Goal: Contribute content: Add original content to the website for others to see

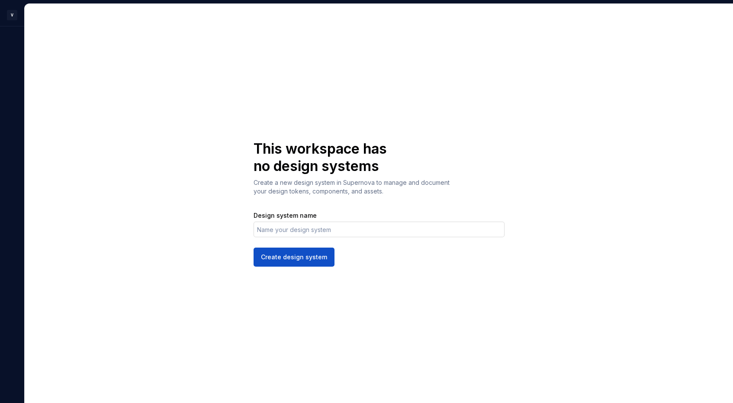
click at [287, 229] on input "Design system name" at bounding box center [379, 230] width 251 height 16
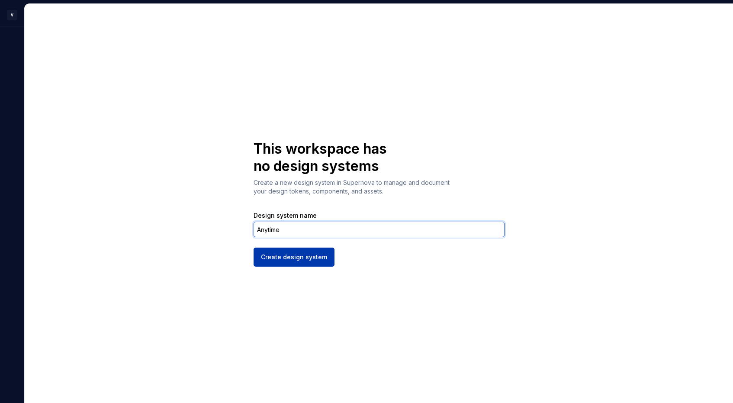
type input "Anytime"
click at [263, 262] on button "Create design system" at bounding box center [294, 257] width 81 height 19
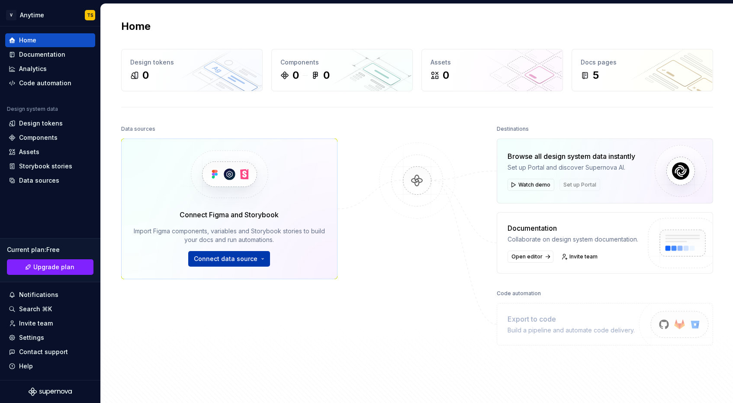
click at [207, 260] on span "Connect data source" at bounding box center [226, 259] width 64 height 9
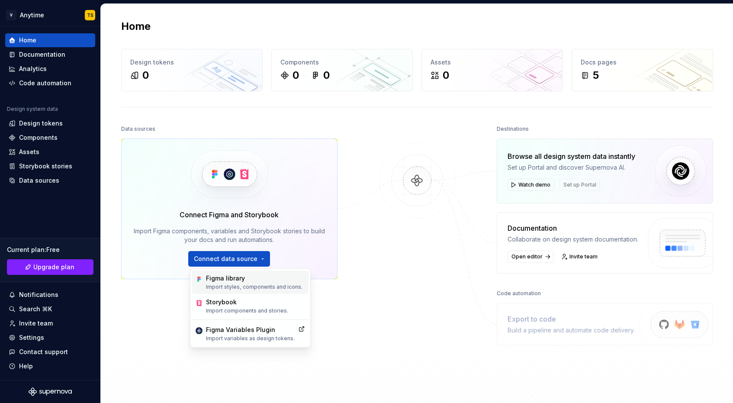
click at [217, 279] on div "Figma library" at bounding box center [254, 278] width 97 height 9
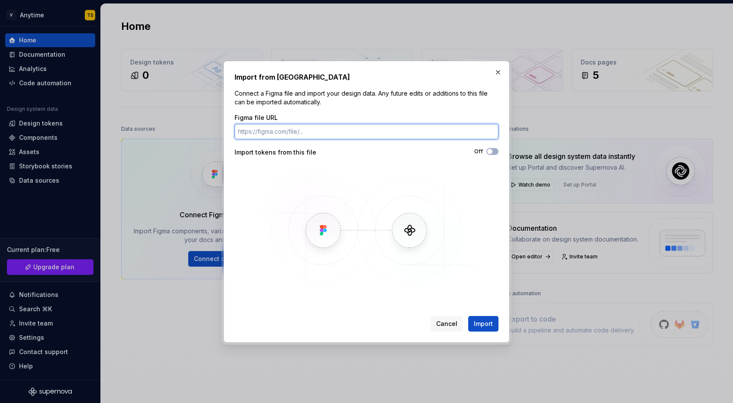
paste input "[URL][DOMAIN_NAME]"
type input "[URL][DOMAIN_NAME]"
click at [491, 151] on span "button" at bounding box center [489, 151] width 5 height 5
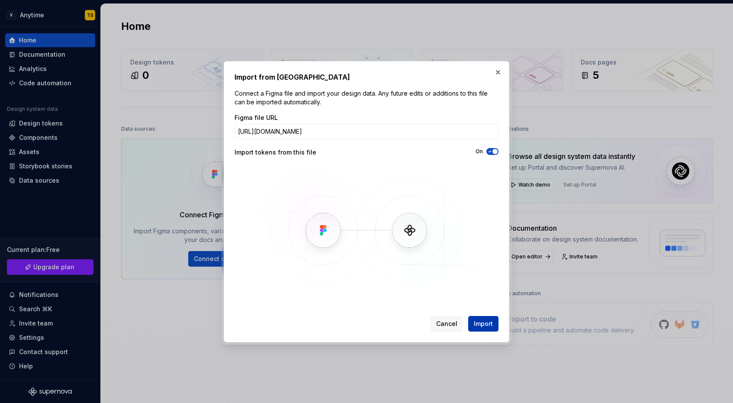
click at [493, 322] on span "Import" at bounding box center [483, 323] width 19 height 9
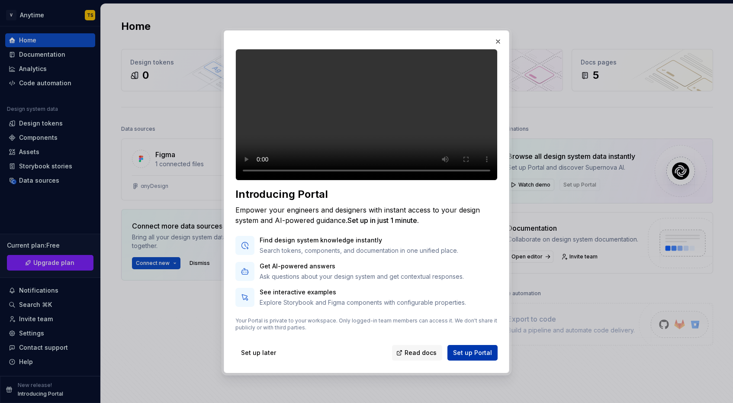
click at [466, 357] on span "Set up Portal" at bounding box center [472, 352] width 39 height 9
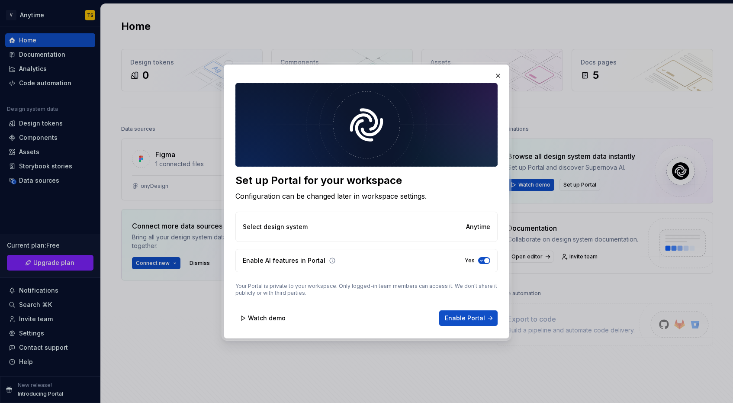
click at [370, 228] on div "Select design system Anytime" at bounding box center [366, 227] width 262 height 30
click at [460, 228] on div "Select design system Anytime" at bounding box center [366, 227] width 262 height 30
click at [486, 316] on button "Enable Portal" at bounding box center [468, 318] width 58 height 16
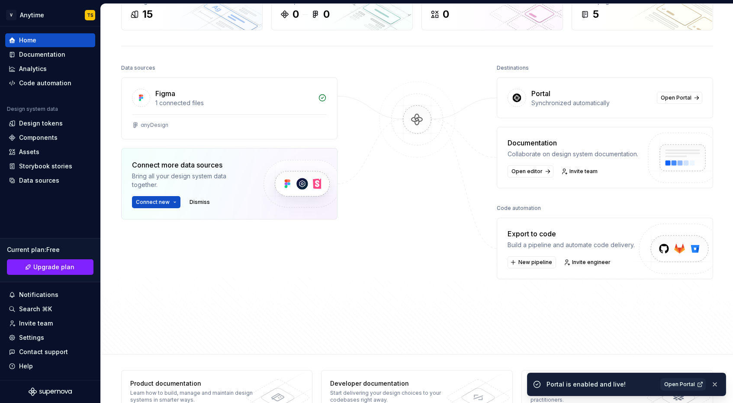
scroll to position [74, 0]
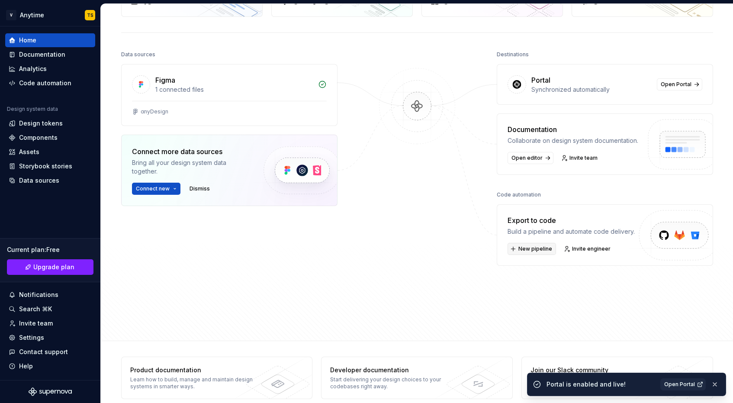
click at [529, 250] on span "New pipeline" at bounding box center [536, 248] width 34 height 7
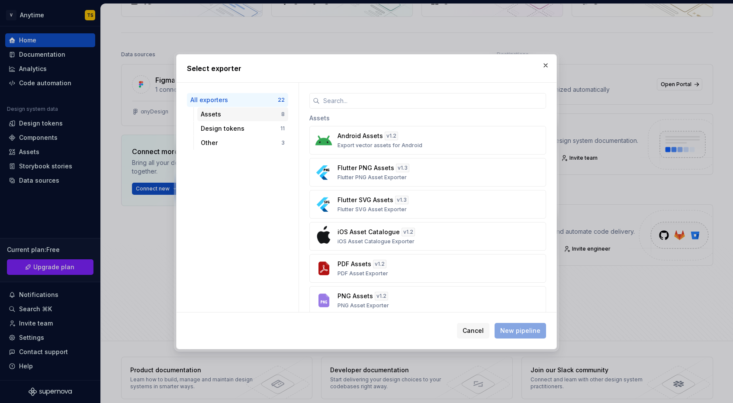
click at [249, 112] on div "Assets" at bounding box center [241, 114] width 81 height 9
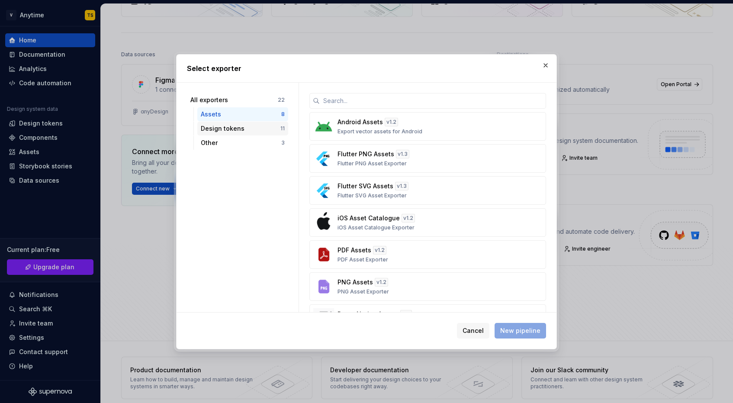
click at [251, 128] on div "Design tokens" at bounding box center [241, 128] width 80 height 9
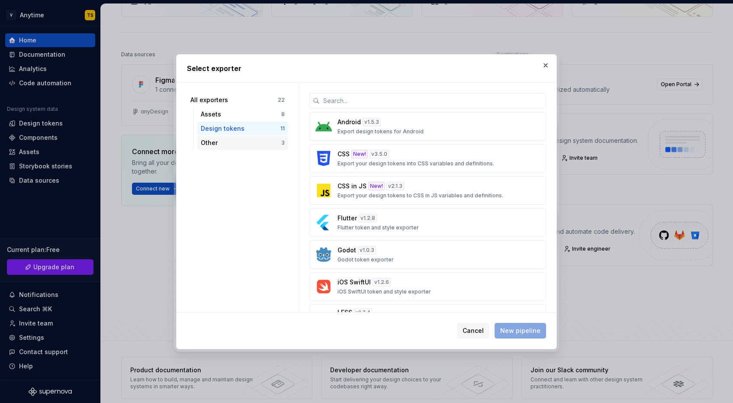
click at [245, 145] on div "Other" at bounding box center [241, 143] width 81 height 9
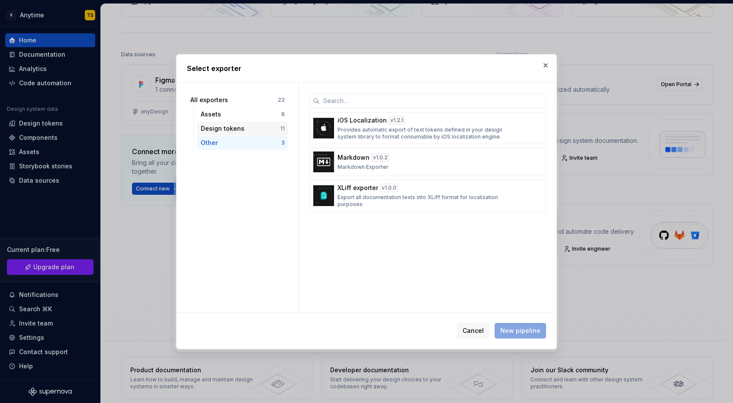
click at [245, 131] on div "Design tokens" at bounding box center [241, 128] width 80 height 9
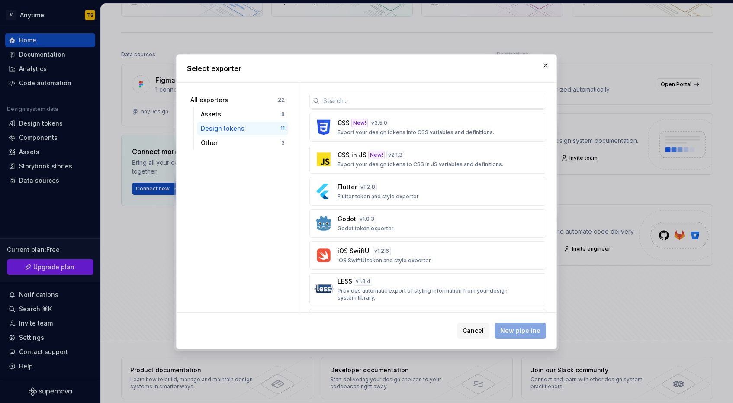
scroll to position [0, 0]
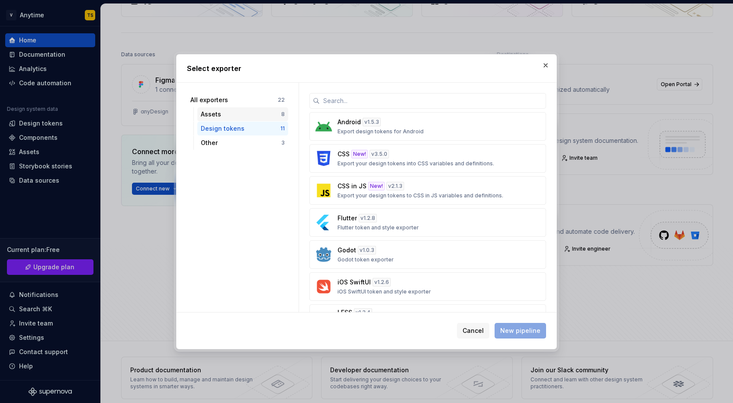
click at [251, 113] on div "Assets" at bounding box center [241, 114] width 81 height 9
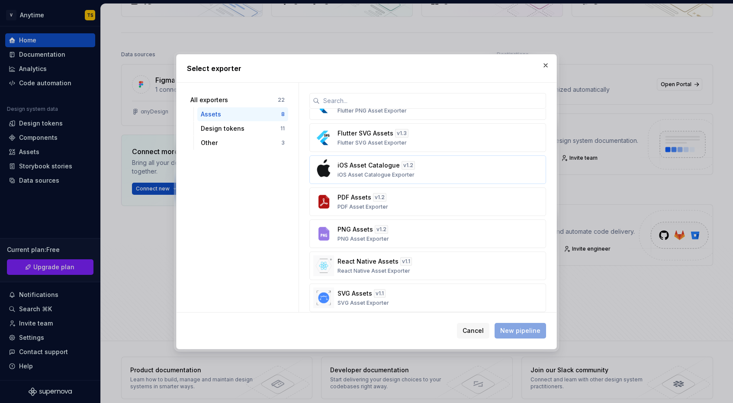
scroll to position [63, 0]
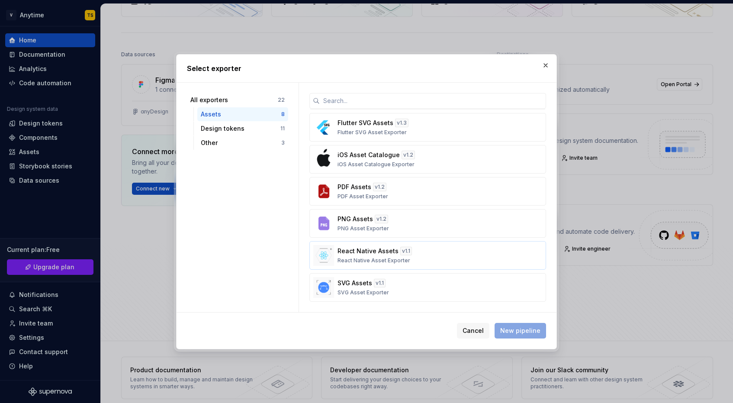
click at [380, 253] on p "React Native Assets" at bounding box center [368, 251] width 61 height 9
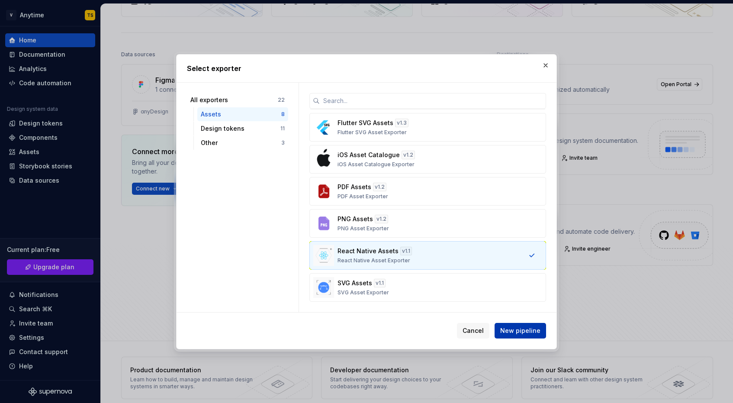
click at [529, 330] on span "New pipeline" at bounding box center [520, 330] width 40 height 9
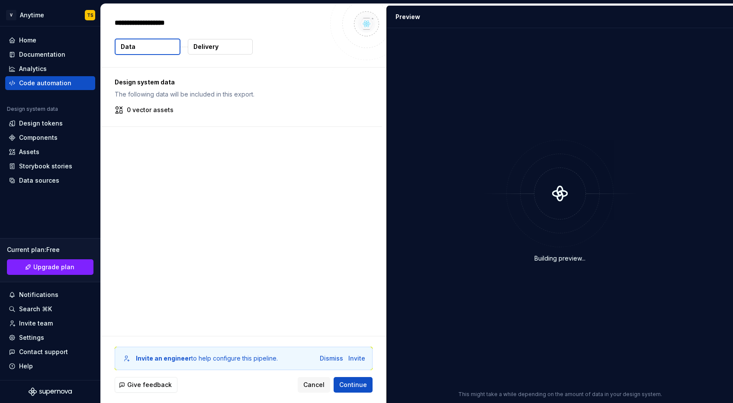
click at [170, 66] on div "**********" at bounding box center [244, 35] width 286 height 63
click at [351, 385] on span "Continue" at bounding box center [353, 384] width 28 height 9
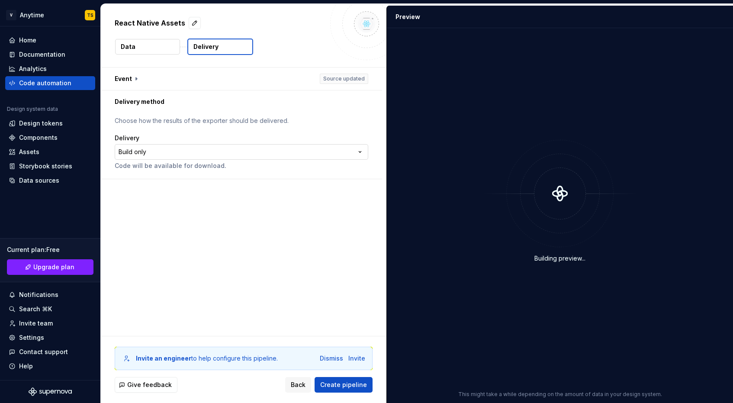
click at [179, 149] on html "**********" at bounding box center [366, 201] width 733 height 403
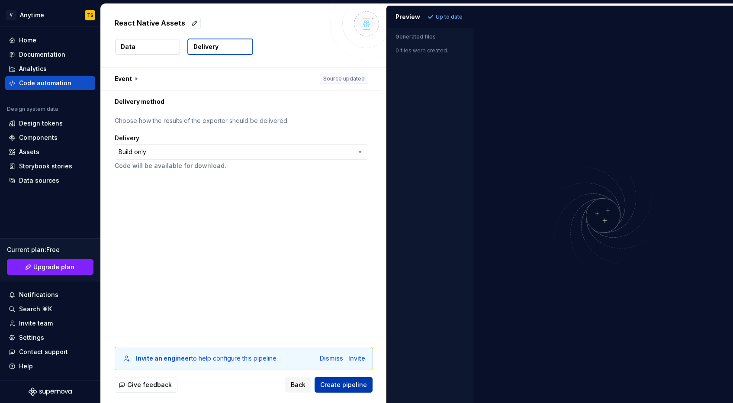
click at [345, 387] on span "Create pipeline" at bounding box center [343, 384] width 47 height 9
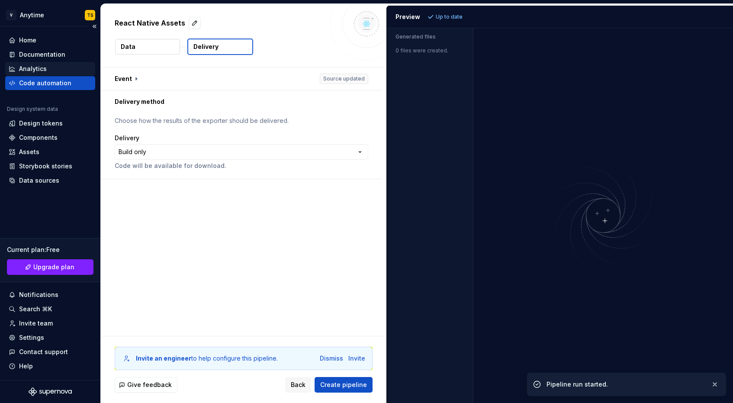
click at [37, 67] on div "Analytics" at bounding box center [33, 68] width 28 height 9
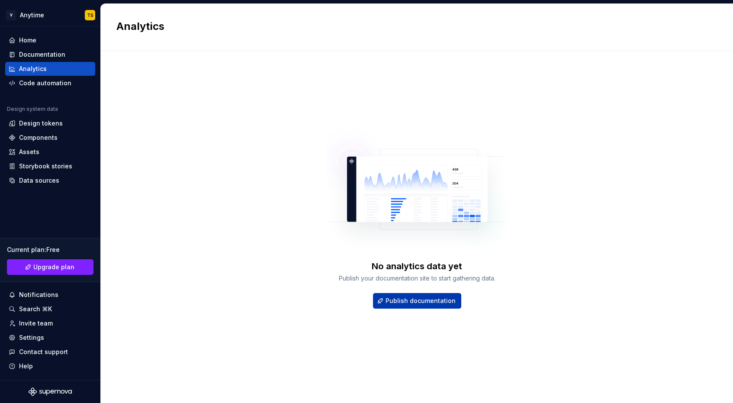
click at [390, 298] on span "Publish documentation" at bounding box center [421, 300] width 70 height 9
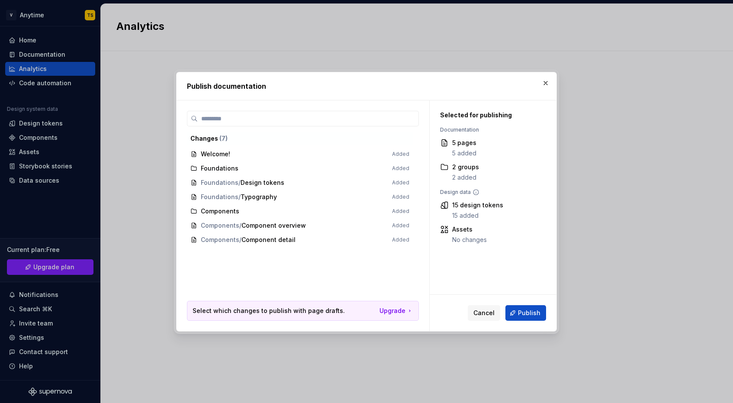
click at [232, 155] on span "Welcome! Added" at bounding box center [300, 154] width 226 height 14
click at [526, 316] on span "Publish" at bounding box center [529, 313] width 23 height 9
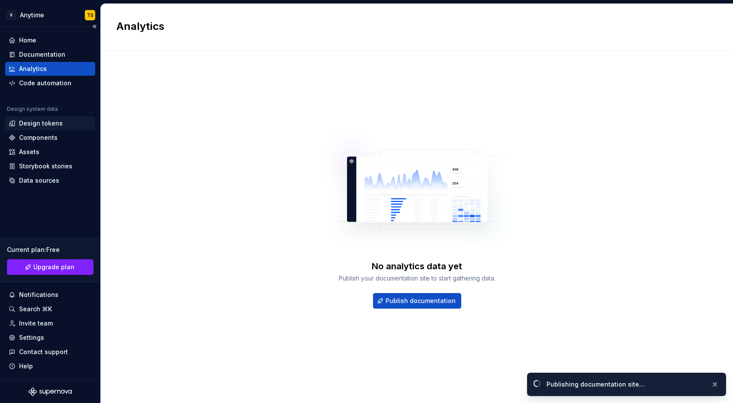
click at [50, 123] on div "Design tokens" at bounding box center [41, 123] width 44 height 9
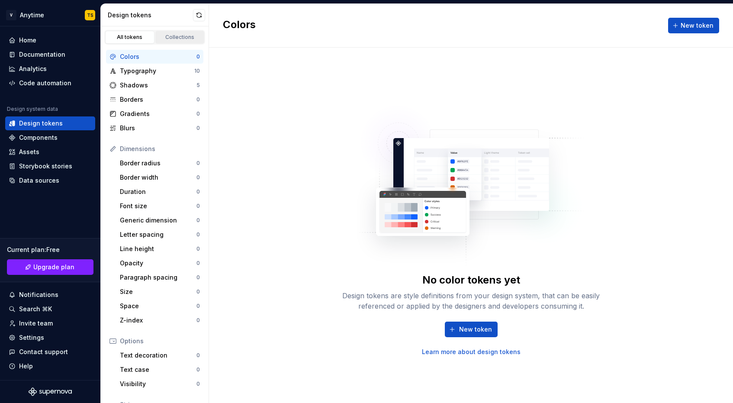
click at [177, 35] on div "Collections" at bounding box center [179, 37] width 43 height 7
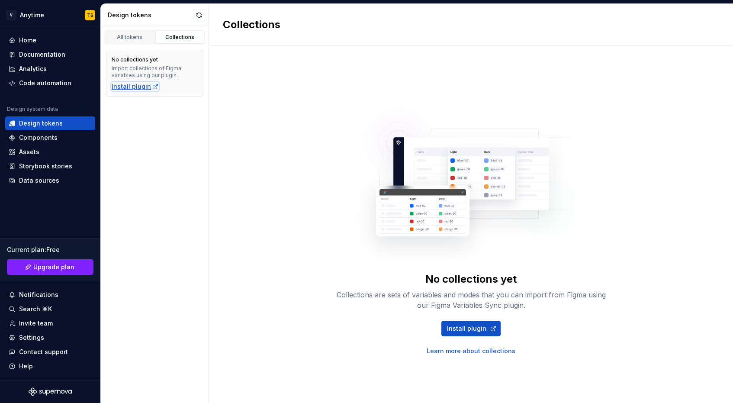
click at [132, 86] on div "Install plugin" at bounding box center [135, 86] width 47 height 9
click at [49, 139] on div "Components" at bounding box center [38, 137] width 39 height 9
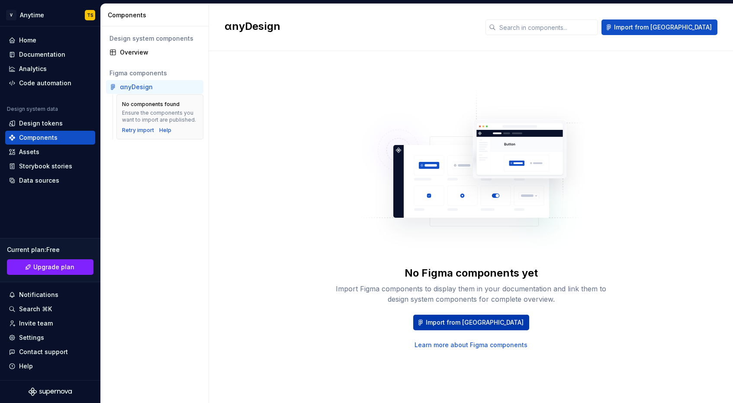
click at [455, 325] on span "Import from [GEOGRAPHIC_DATA]" at bounding box center [475, 322] width 98 height 9
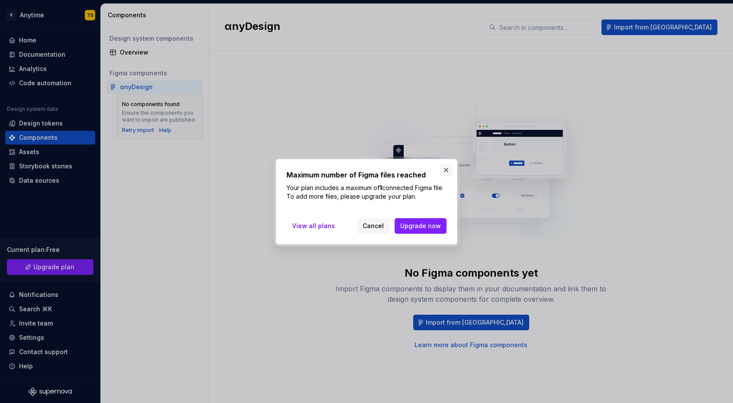
click at [447, 169] on button "button" at bounding box center [446, 170] width 12 height 12
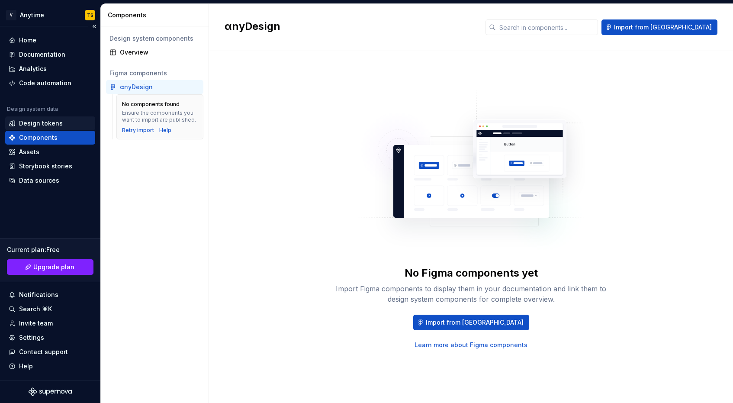
click at [57, 124] on div "Design tokens" at bounding box center [41, 123] width 44 height 9
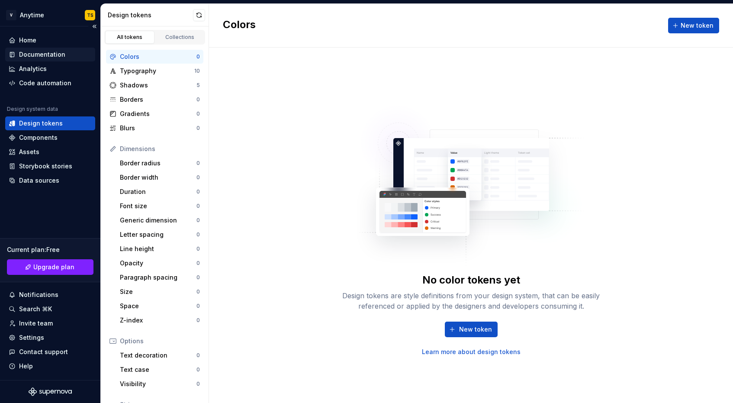
click at [41, 55] on div "Documentation" at bounding box center [42, 54] width 46 height 9
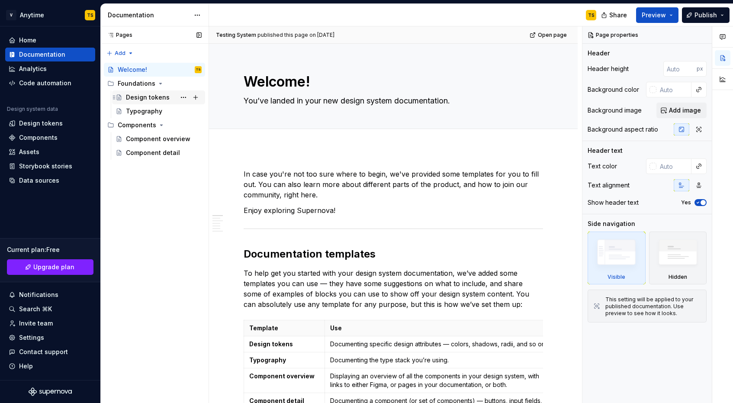
click at [151, 96] on div "Design tokens" at bounding box center [148, 97] width 44 height 9
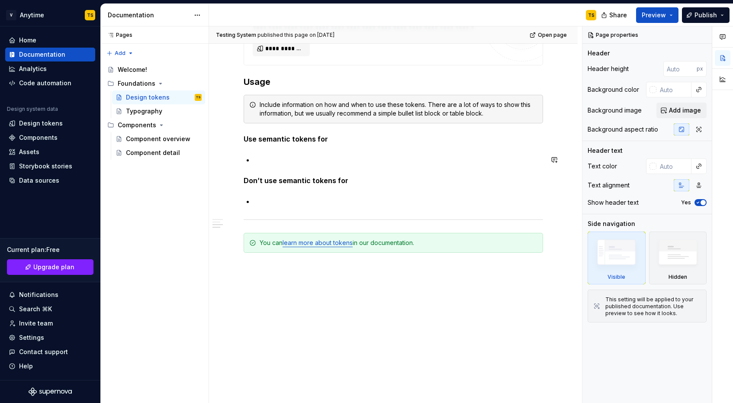
scroll to position [684, 0]
click at [25, 127] on div "Design tokens" at bounding box center [41, 123] width 44 height 9
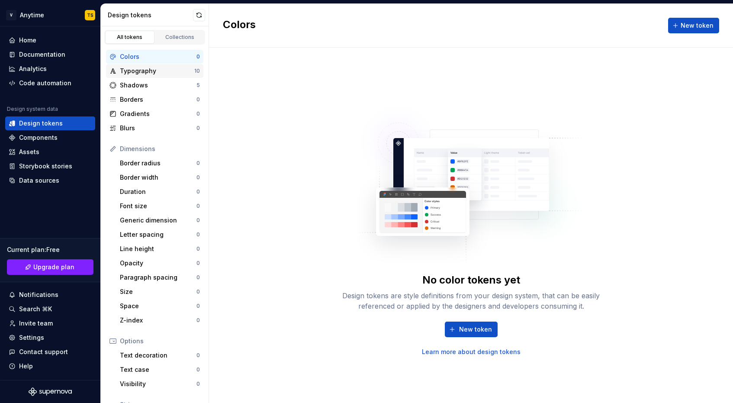
click at [144, 68] on div "Typography" at bounding box center [157, 71] width 74 height 9
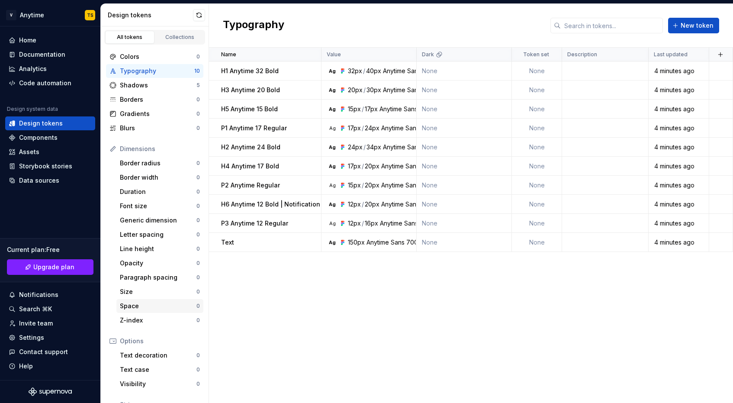
scroll to position [71, 0]
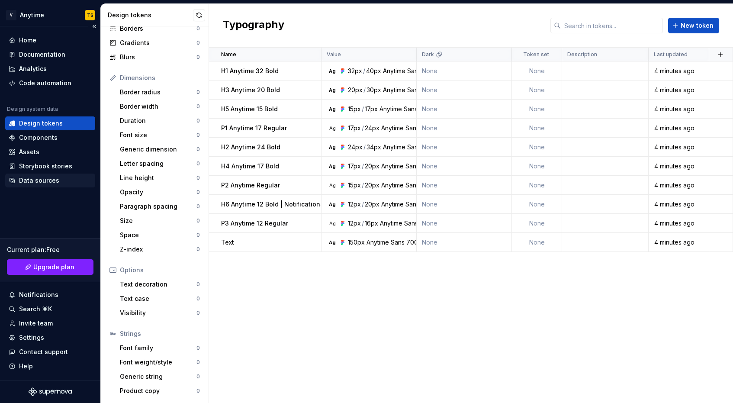
click at [40, 178] on div "Data sources" at bounding box center [39, 180] width 40 height 9
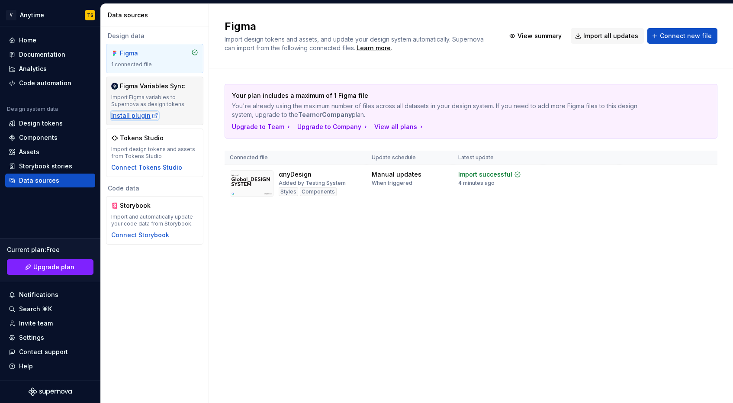
click at [141, 116] on div "Install plugin" at bounding box center [134, 115] width 47 height 9
click at [39, 164] on div "Storybook stories" at bounding box center [45, 166] width 53 height 9
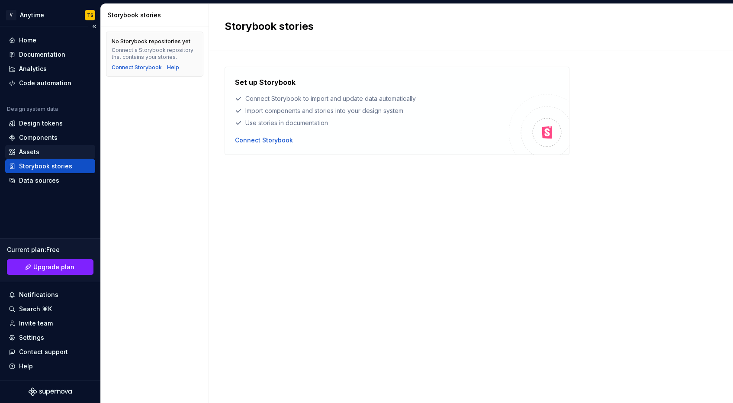
click at [38, 154] on div "Assets" at bounding box center [29, 152] width 20 height 9
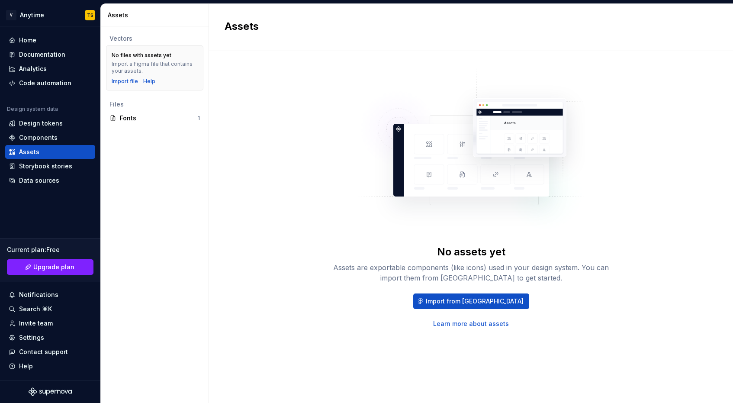
click at [449, 323] on link "Learn more about assets" at bounding box center [471, 323] width 76 height 9
click at [148, 117] on div "Fonts" at bounding box center [159, 118] width 78 height 9
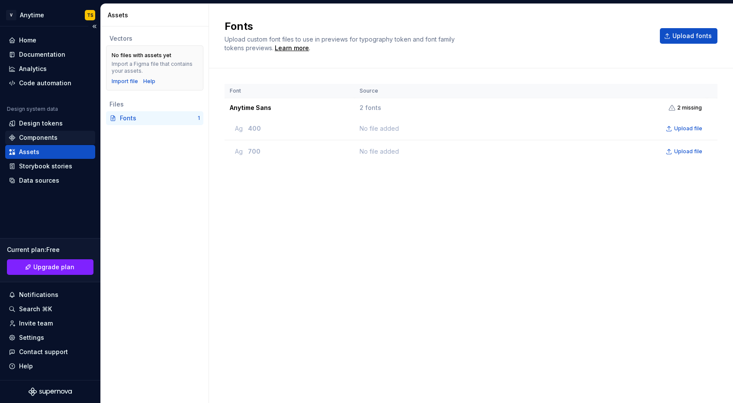
click at [37, 134] on div "Components" at bounding box center [38, 137] width 39 height 9
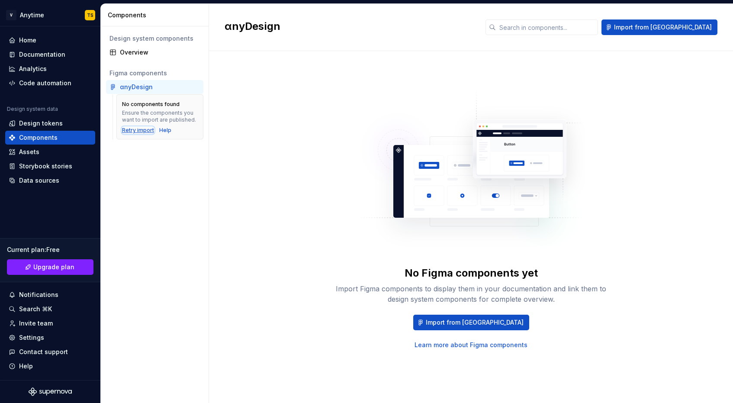
click at [135, 130] on div "Retry import" at bounding box center [138, 130] width 32 height 7
click at [145, 129] on div "Retry import" at bounding box center [138, 130] width 32 height 7
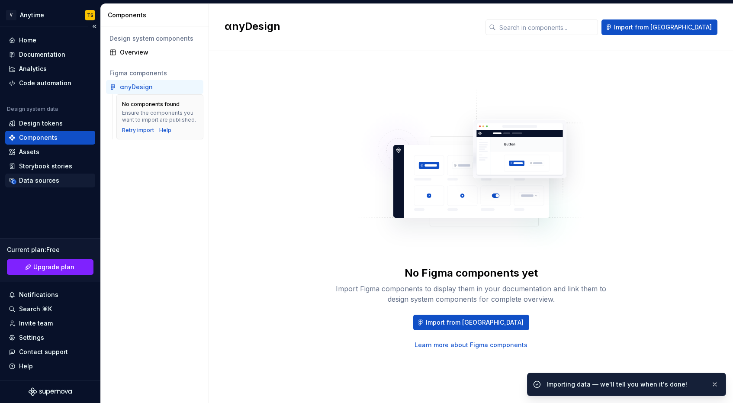
click at [33, 178] on div "Data sources" at bounding box center [39, 180] width 40 height 9
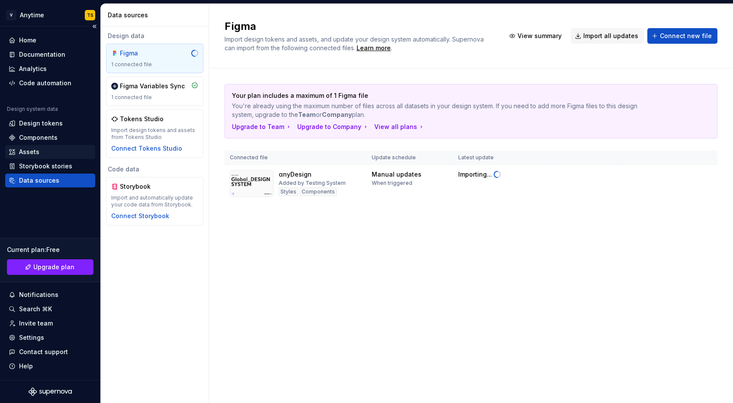
click at [32, 155] on div "Assets" at bounding box center [29, 152] width 20 height 9
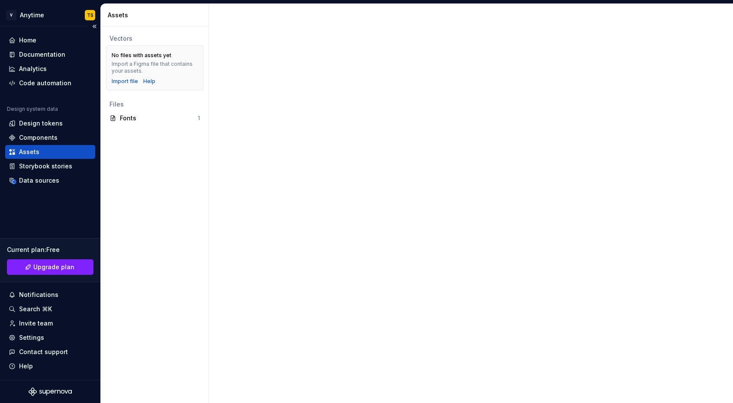
click at [31, 151] on div "Assets" at bounding box center [29, 152] width 20 height 9
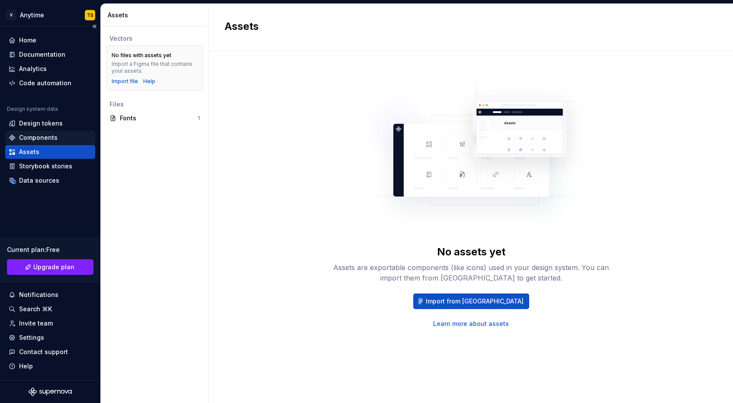
click at [33, 137] on div "Components" at bounding box center [38, 137] width 39 height 9
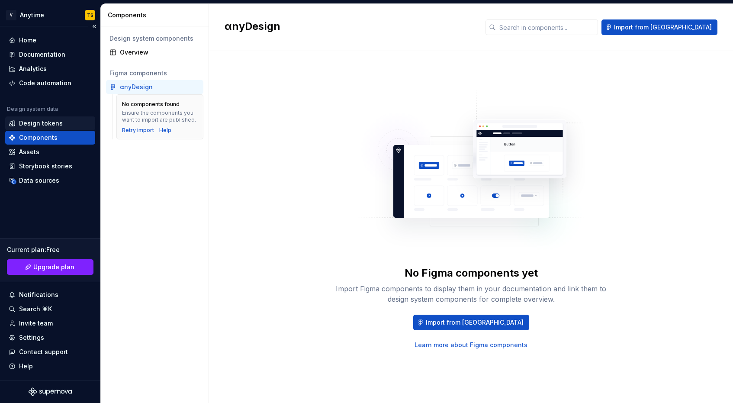
click at [35, 122] on div "Design tokens" at bounding box center [41, 123] width 44 height 9
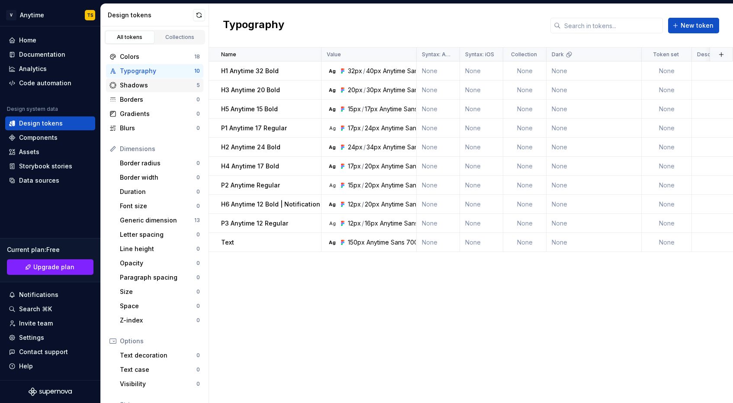
click at [133, 85] on div "Shadows" at bounding box center [158, 85] width 77 height 9
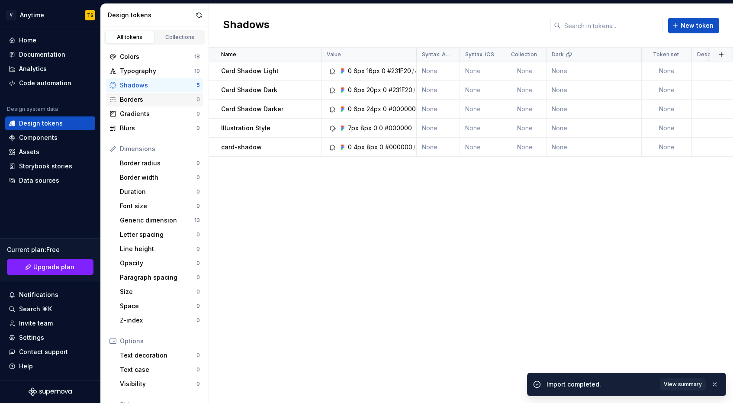
click at [137, 97] on div "Borders" at bounding box center [158, 99] width 77 height 9
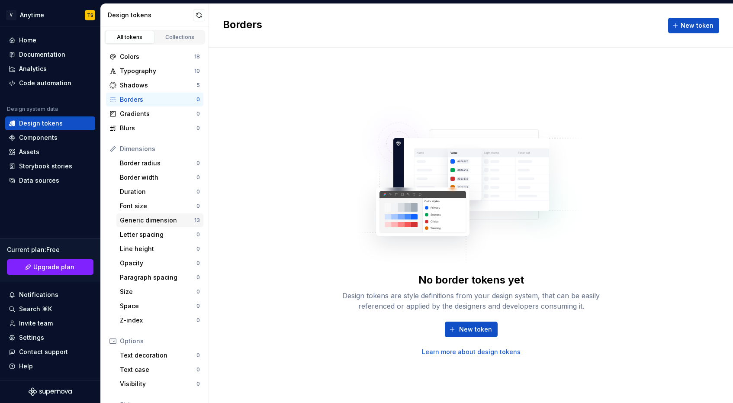
click at [142, 219] on div "Generic dimension" at bounding box center [157, 220] width 74 height 9
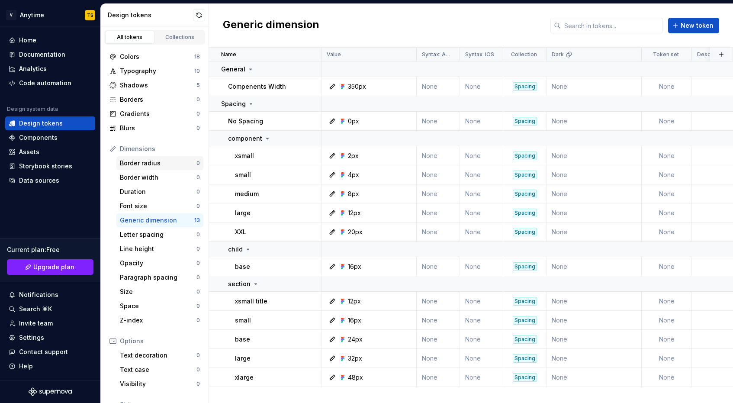
click at [149, 161] on div "Border radius" at bounding box center [158, 163] width 77 height 9
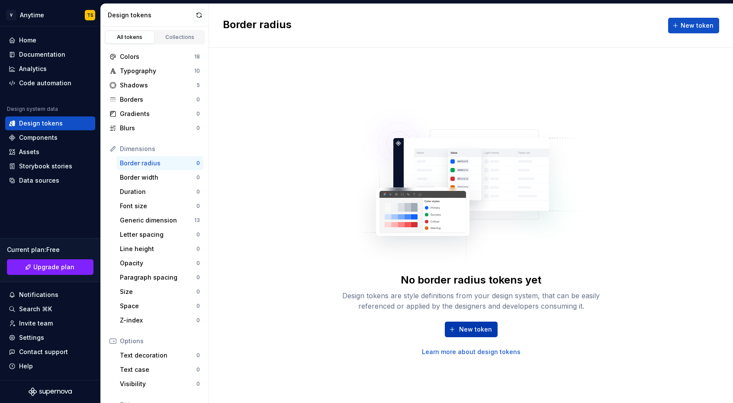
click at [475, 328] on span "New token" at bounding box center [475, 329] width 33 height 9
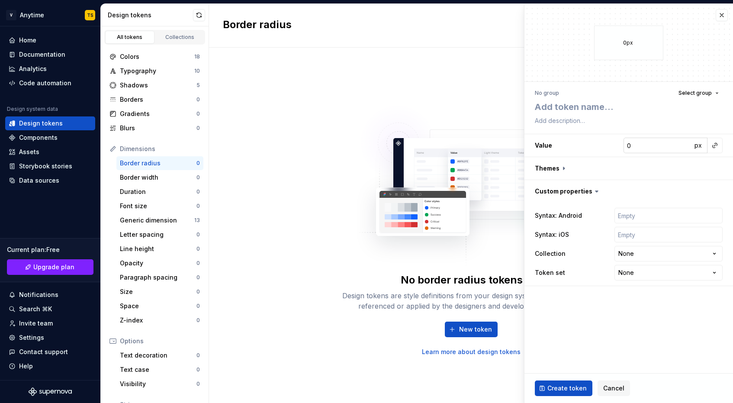
click at [659, 145] on input "0" at bounding box center [658, 146] width 68 height 16
type textarea "*"
type input "8"
click at [655, 251] on html "V Anytime TS Home Documentation Analytics Code automation Design system data De…" at bounding box center [366, 201] width 733 height 403
select select "**********"
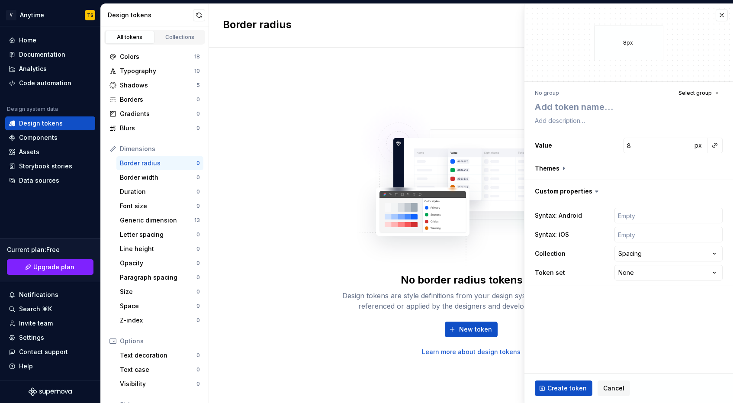
type textarea "*"
click at [635, 274] on html "V Anytime TS Home Documentation Analytics Code automation Design system data De…" at bounding box center [366, 201] width 733 height 403
